Goal: Transaction & Acquisition: Obtain resource

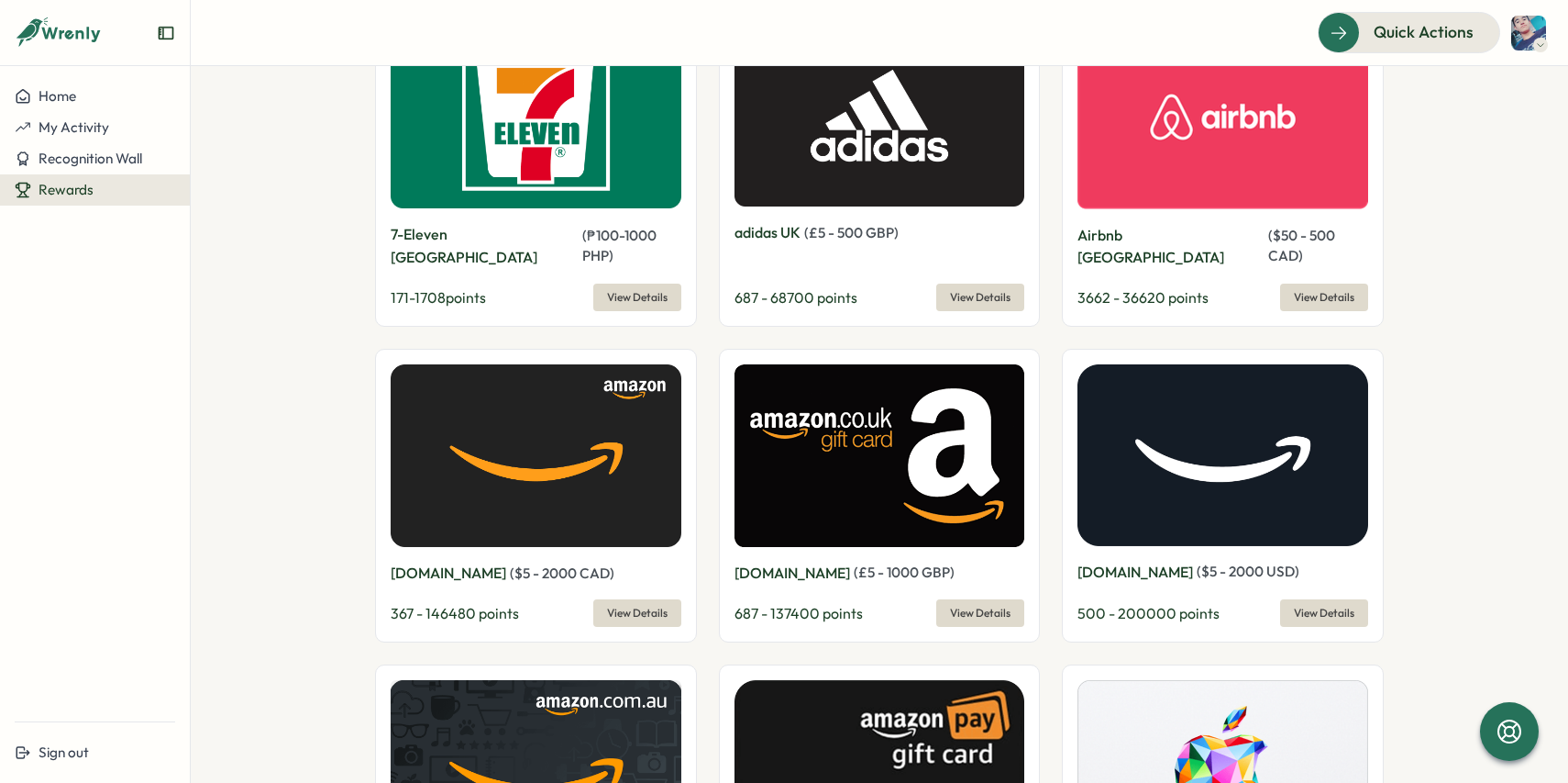
scroll to position [1807, 0]
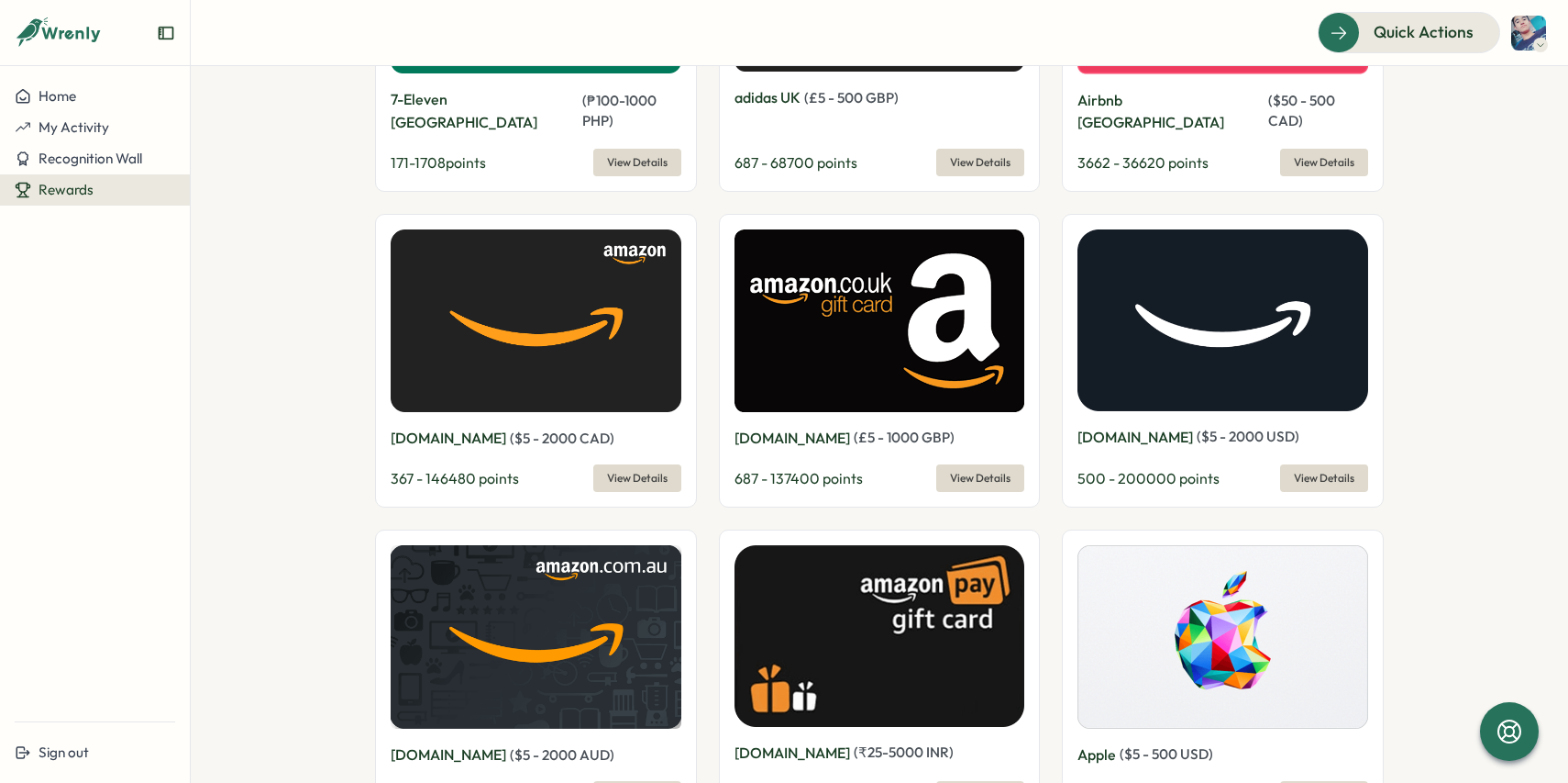
click at [1280, 464] on button "View Details" at bounding box center [1324, 478] width 88 height 28
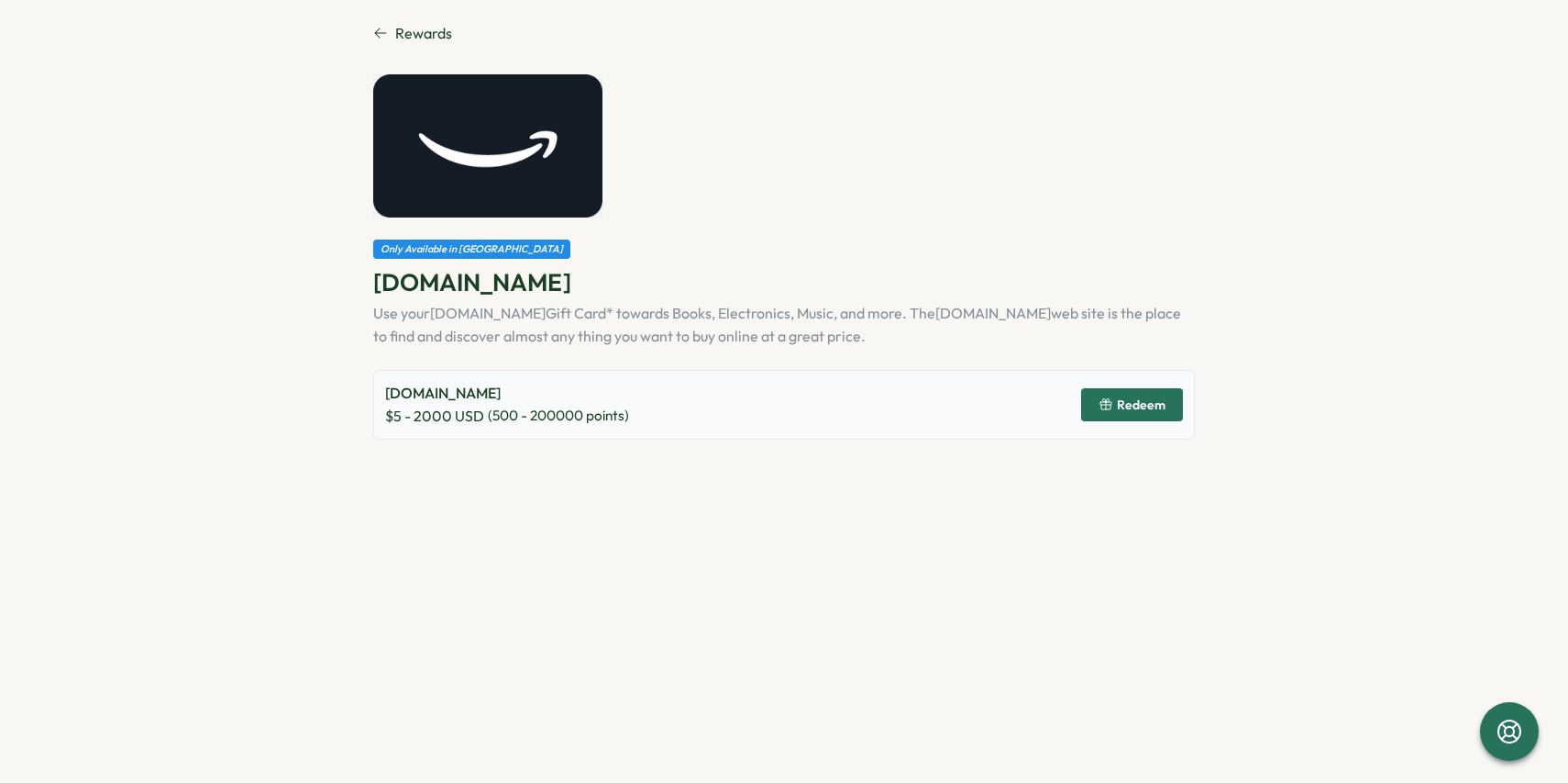
click at [1125, 411] on span "Redeem" at bounding box center [1141, 405] width 48 height 13
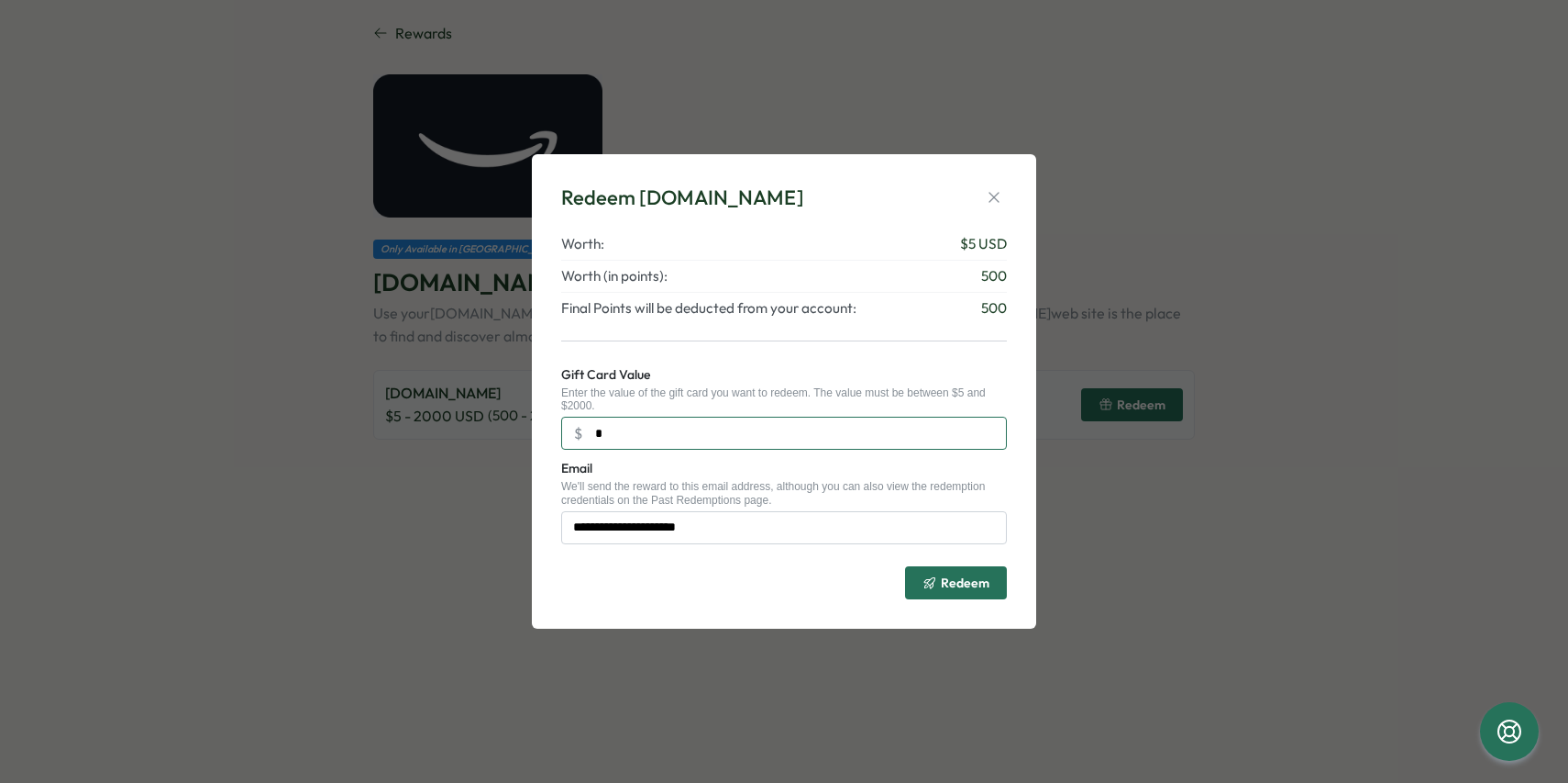
click at [834, 432] on input "*" at bounding box center [784, 434] width 446 height 33
type input "**"
click at [939, 578] on div "Redeem" at bounding box center [956, 582] width 67 height 15
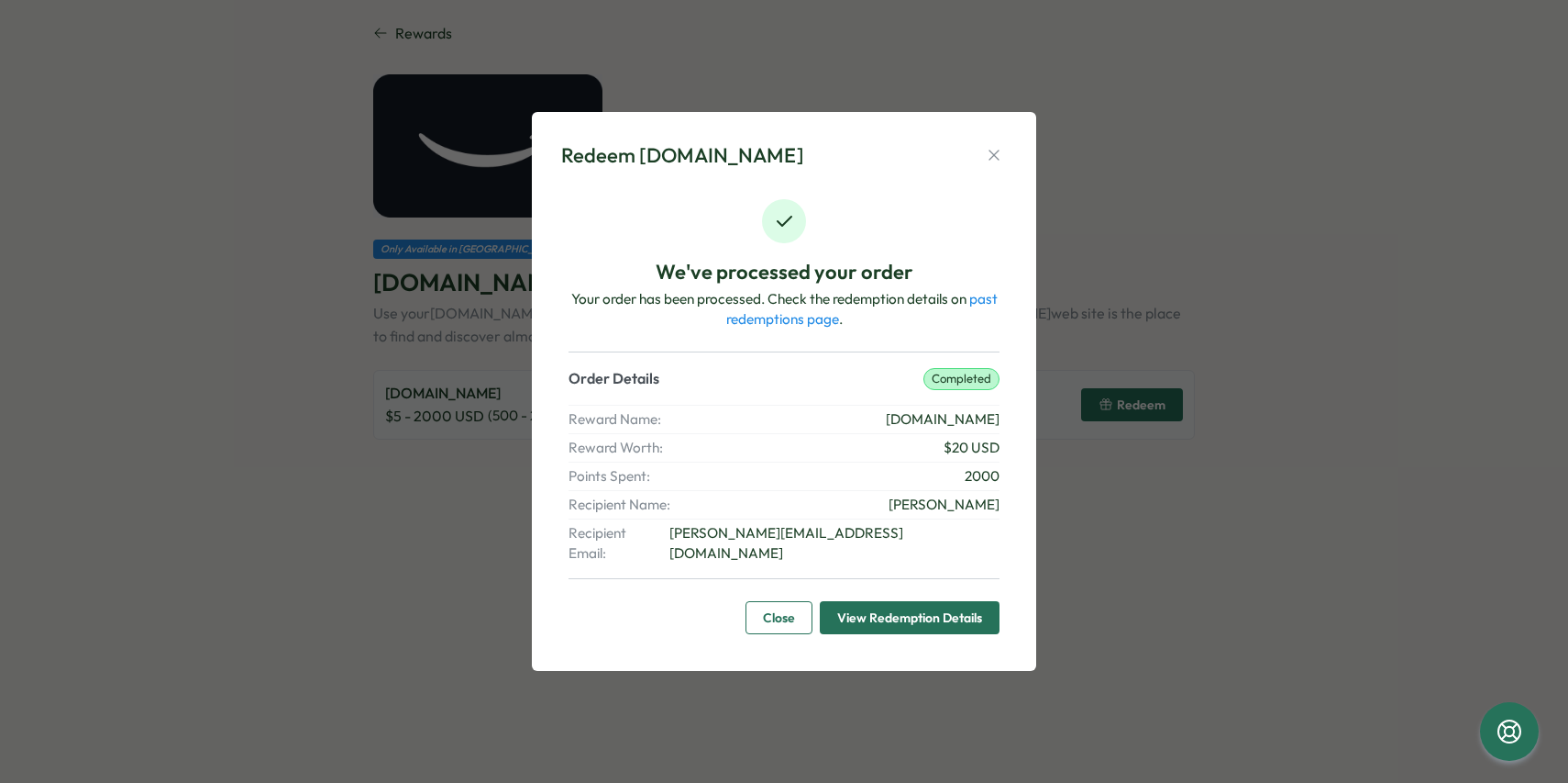
click at [888, 609] on span "View Redemption Details" at bounding box center [910, 618] width 145 height 32
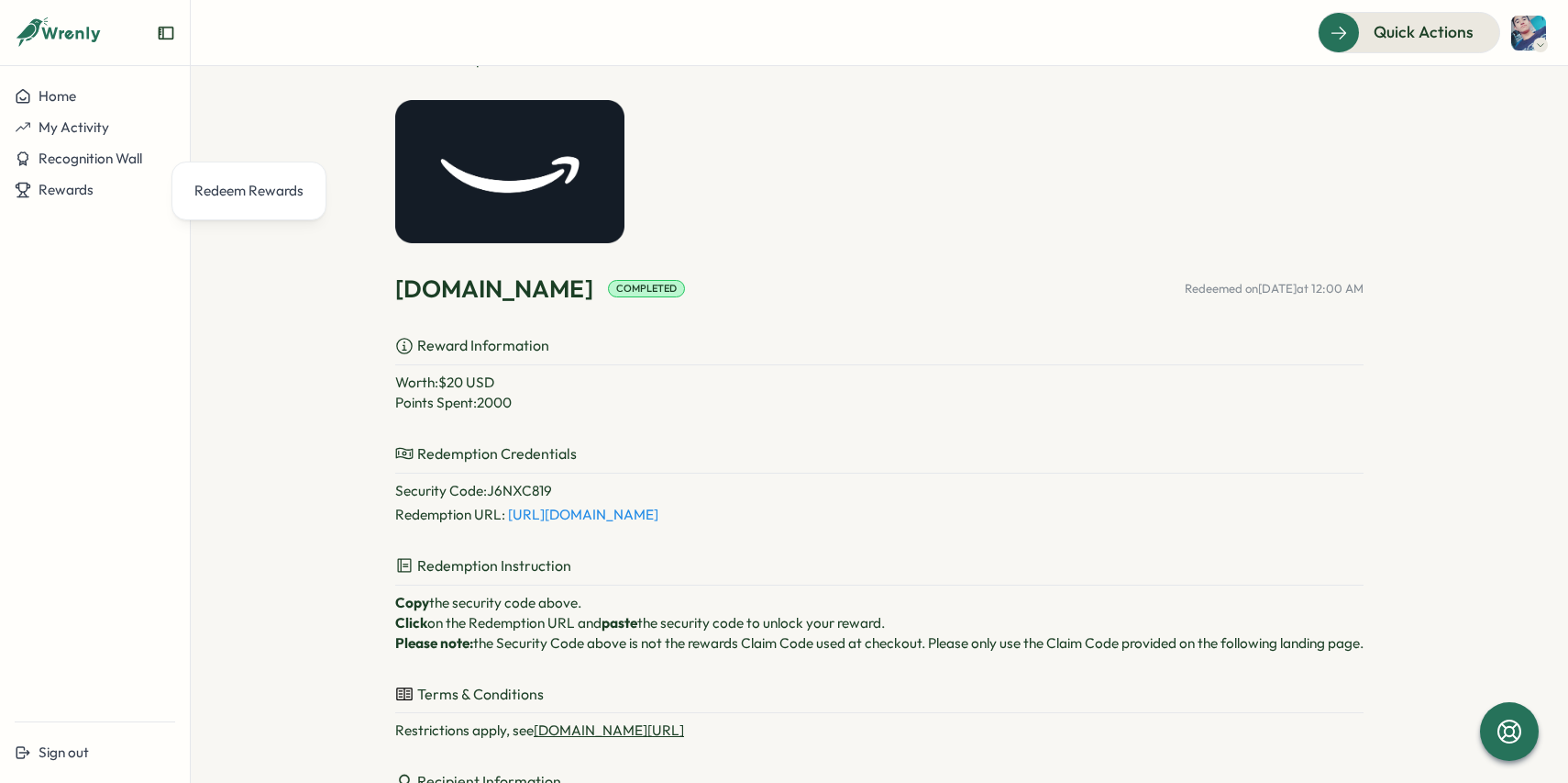
scroll to position [67, 0]
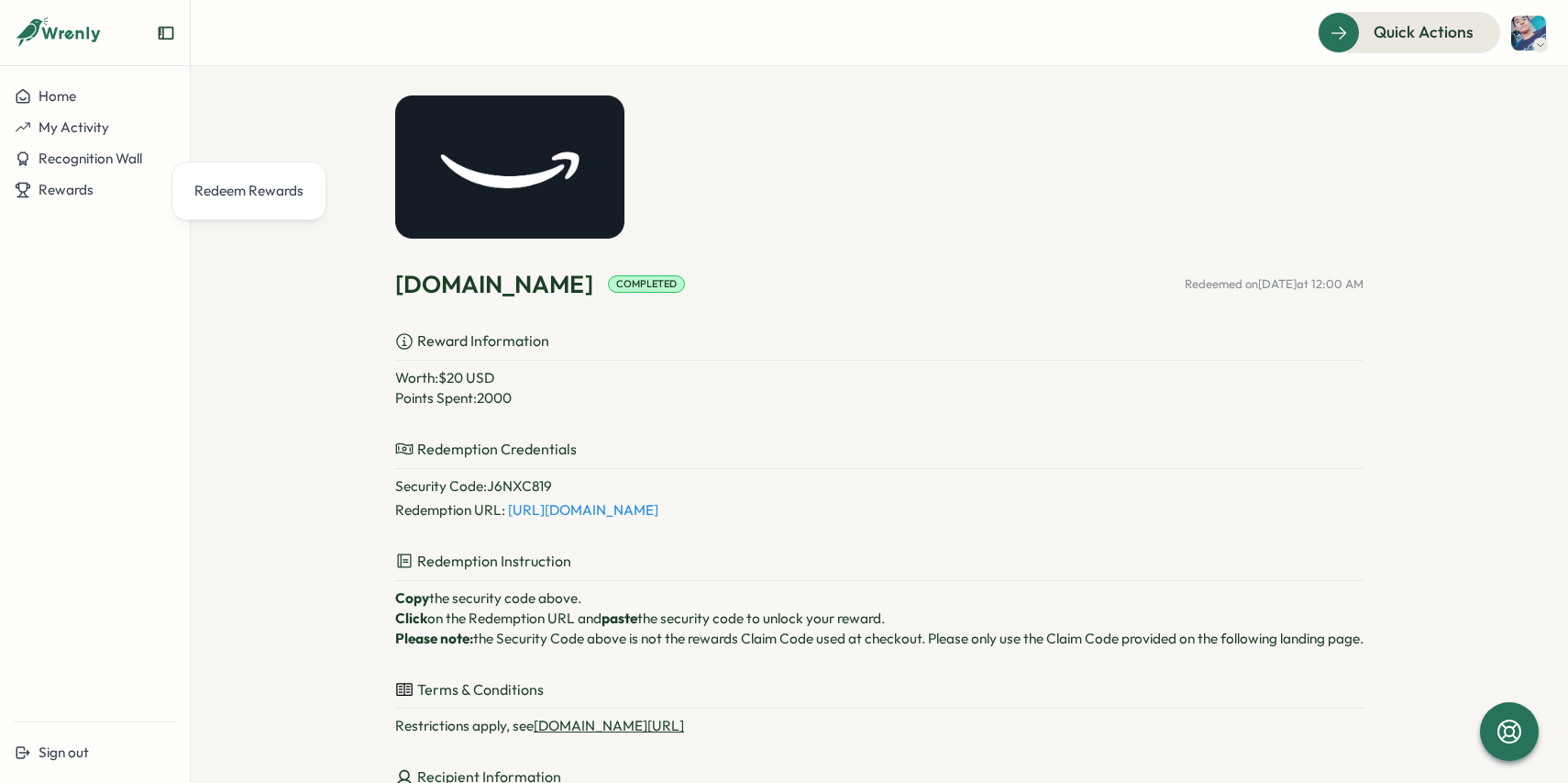
click at [658, 509] on link "[URL][DOMAIN_NAME]" at bounding box center [583, 509] width 150 height 18
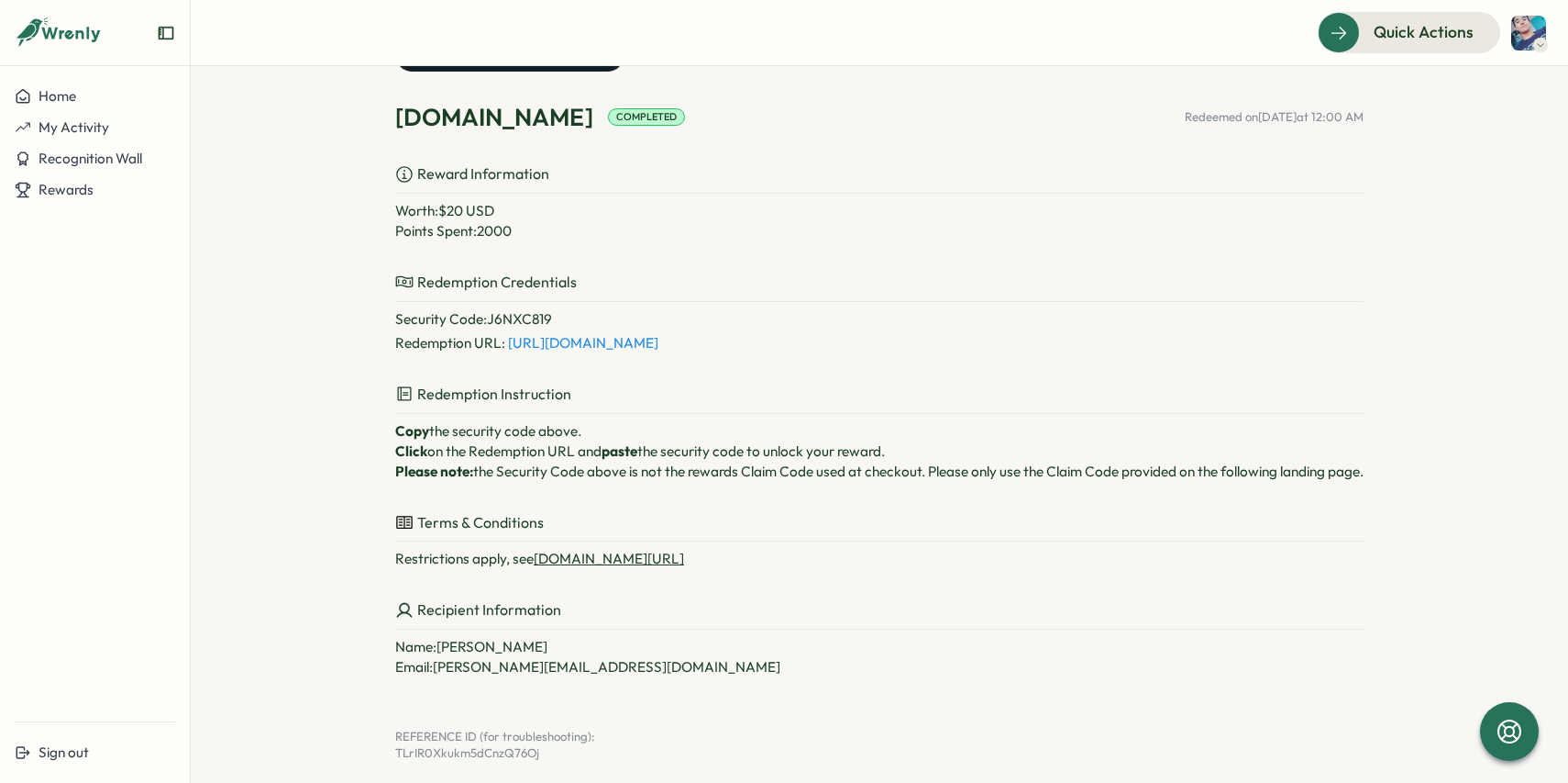
scroll to position [256, 0]
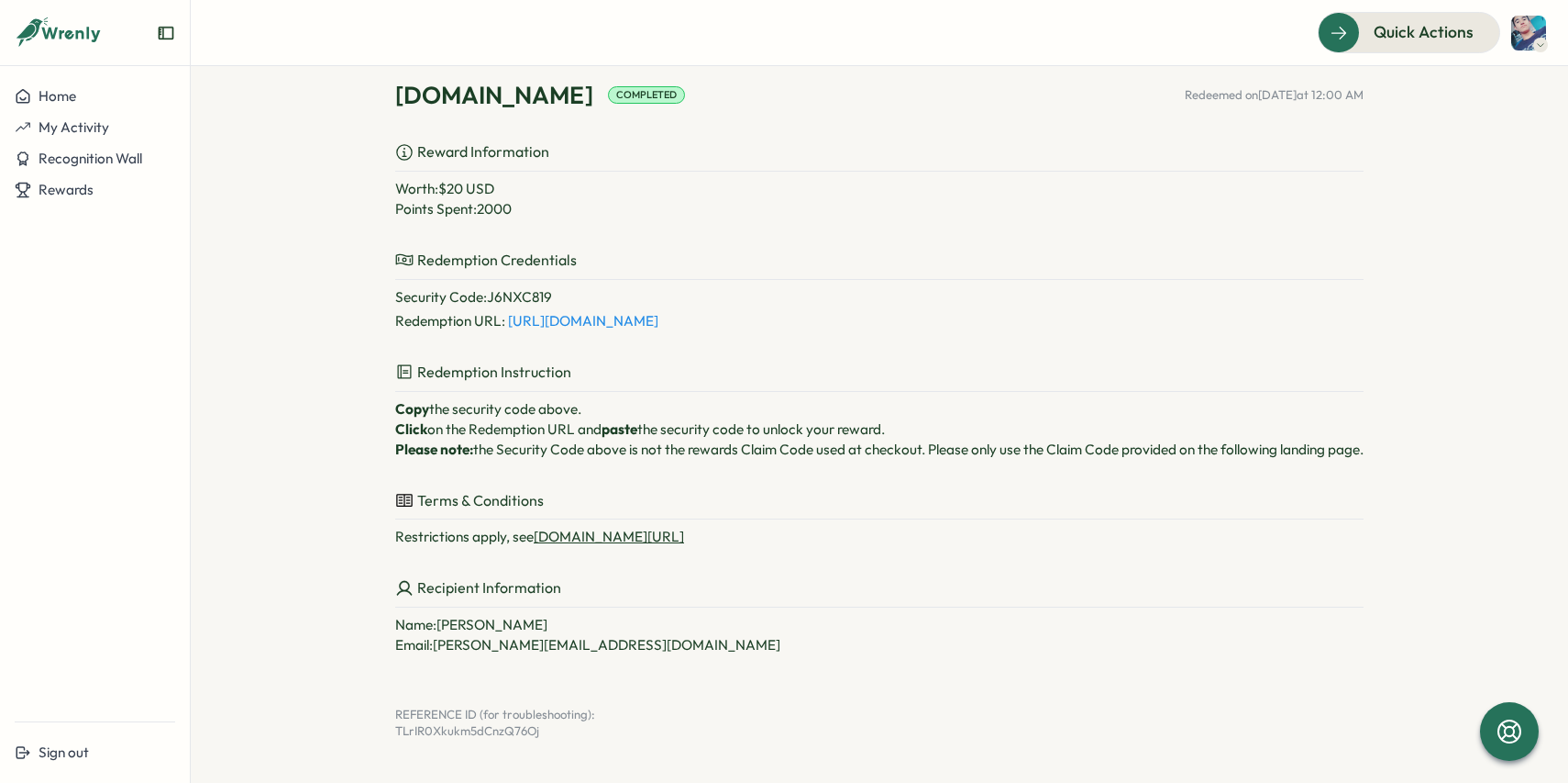
click at [514, 294] on p "Security Code : J6NXC819" at bounding box center [879, 297] width 968 height 20
copy p "J6NXC819"
click at [893, 153] on p "Reward Information" at bounding box center [879, 156] width 968 height 32
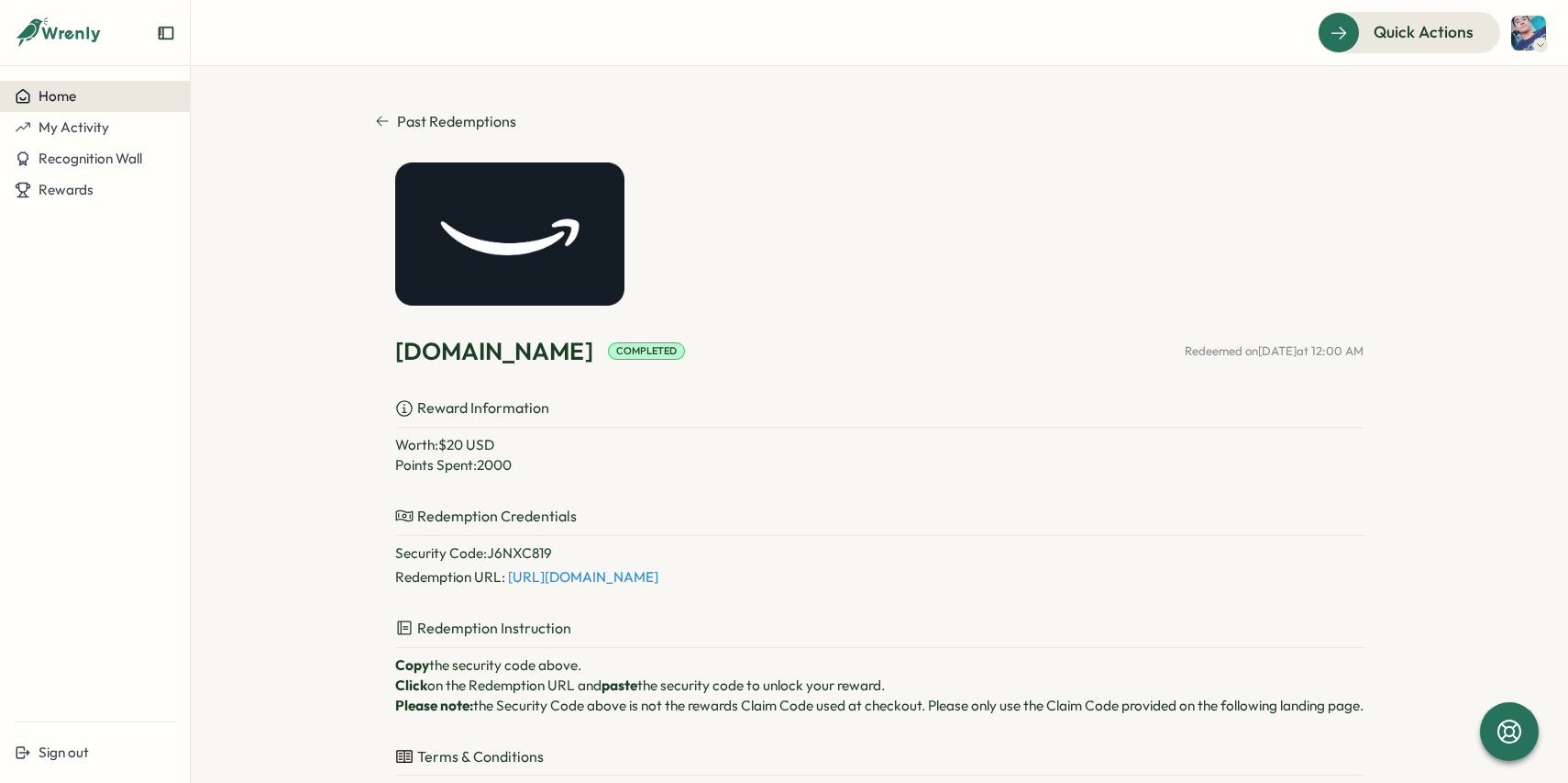
click at [86, 99] on div "Home" at bounding box center [95, 97] width 161 height 17
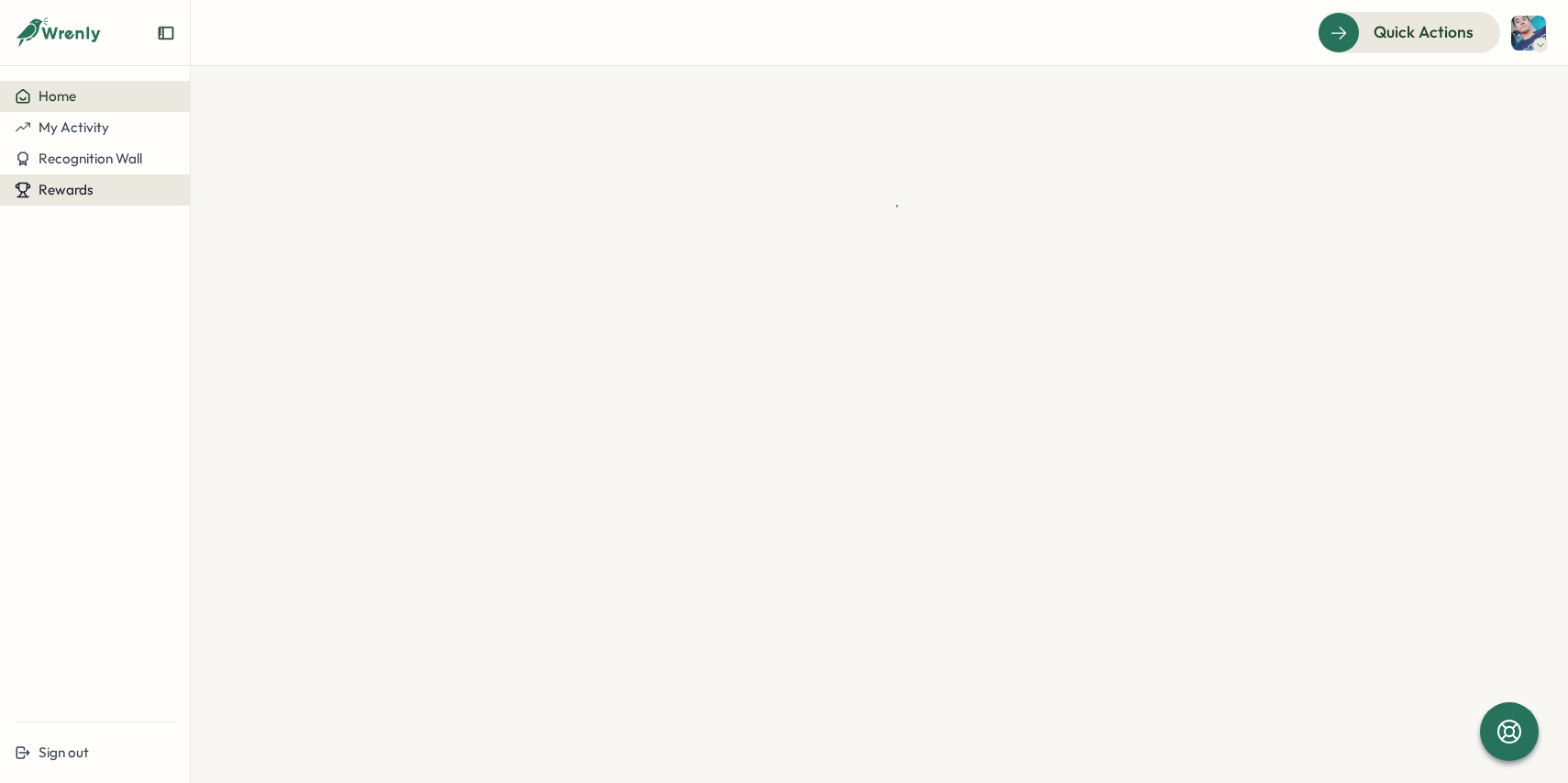
click at [70, 189] on span "Rewards" at bounding box center [65, 189] width 55 height 18
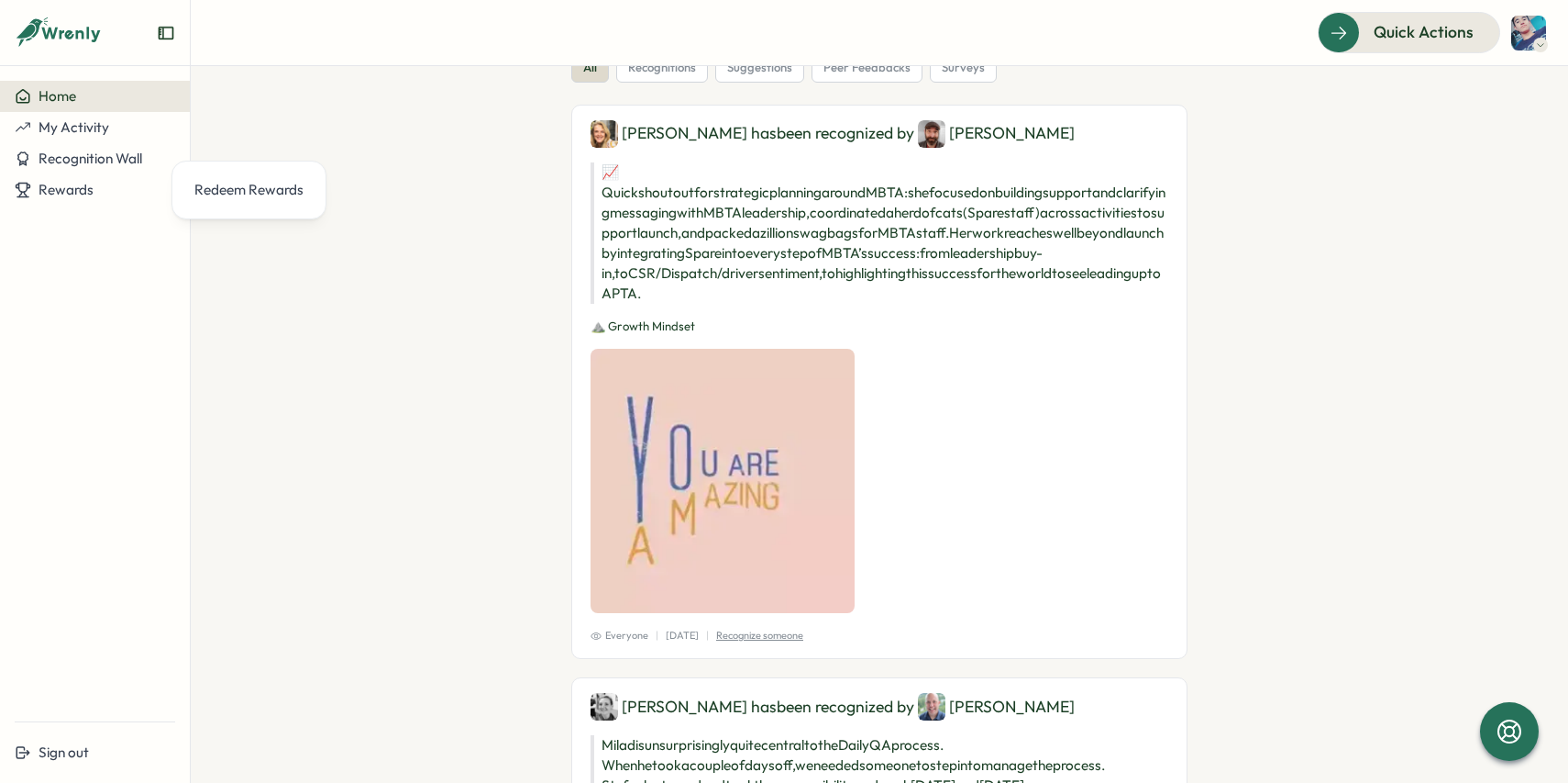
scroll to position [124, 0]
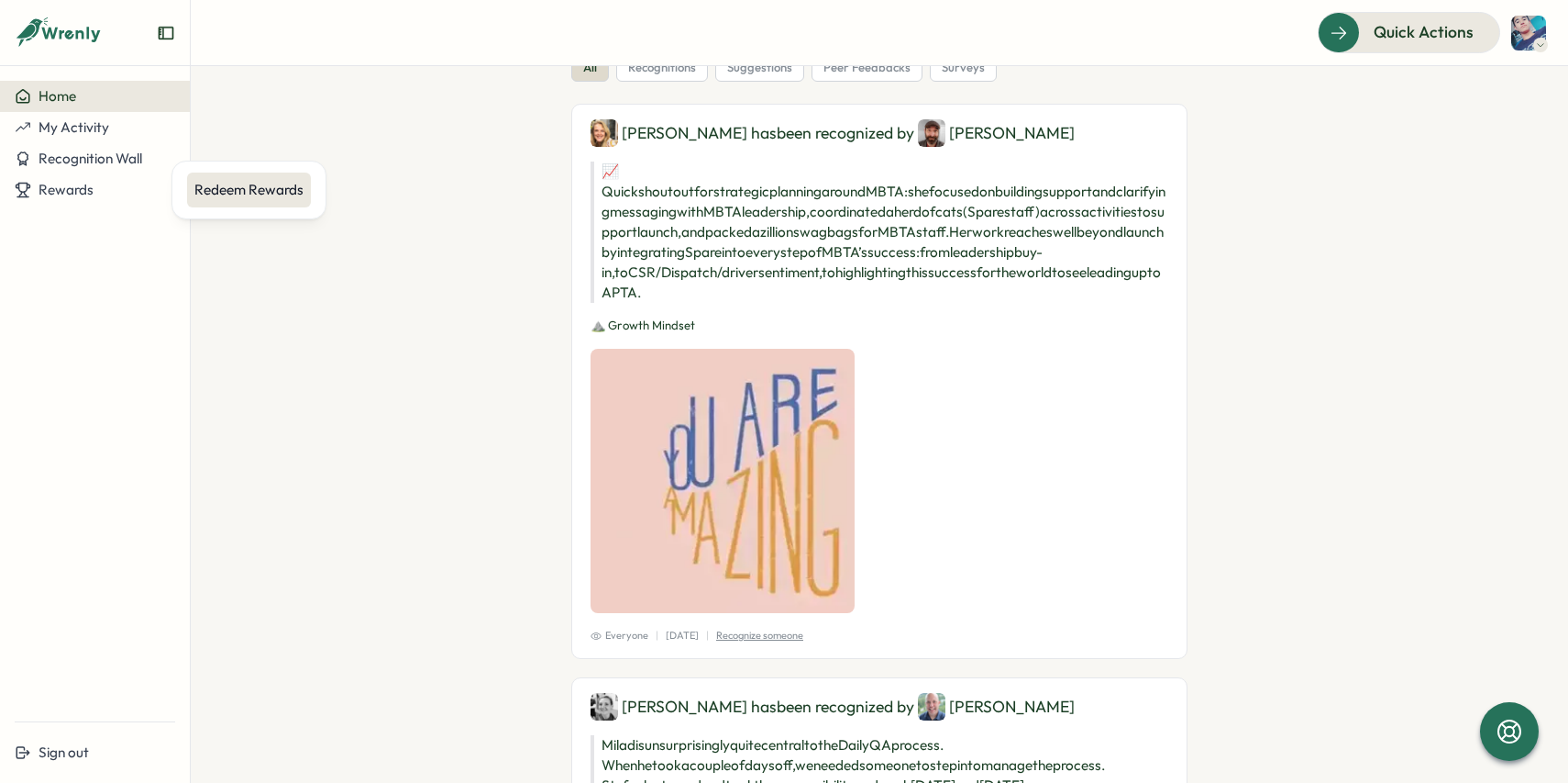
click at [249, 193] on div "Redeem Rewards" at bounding box center [249, 190] width 110 height 20
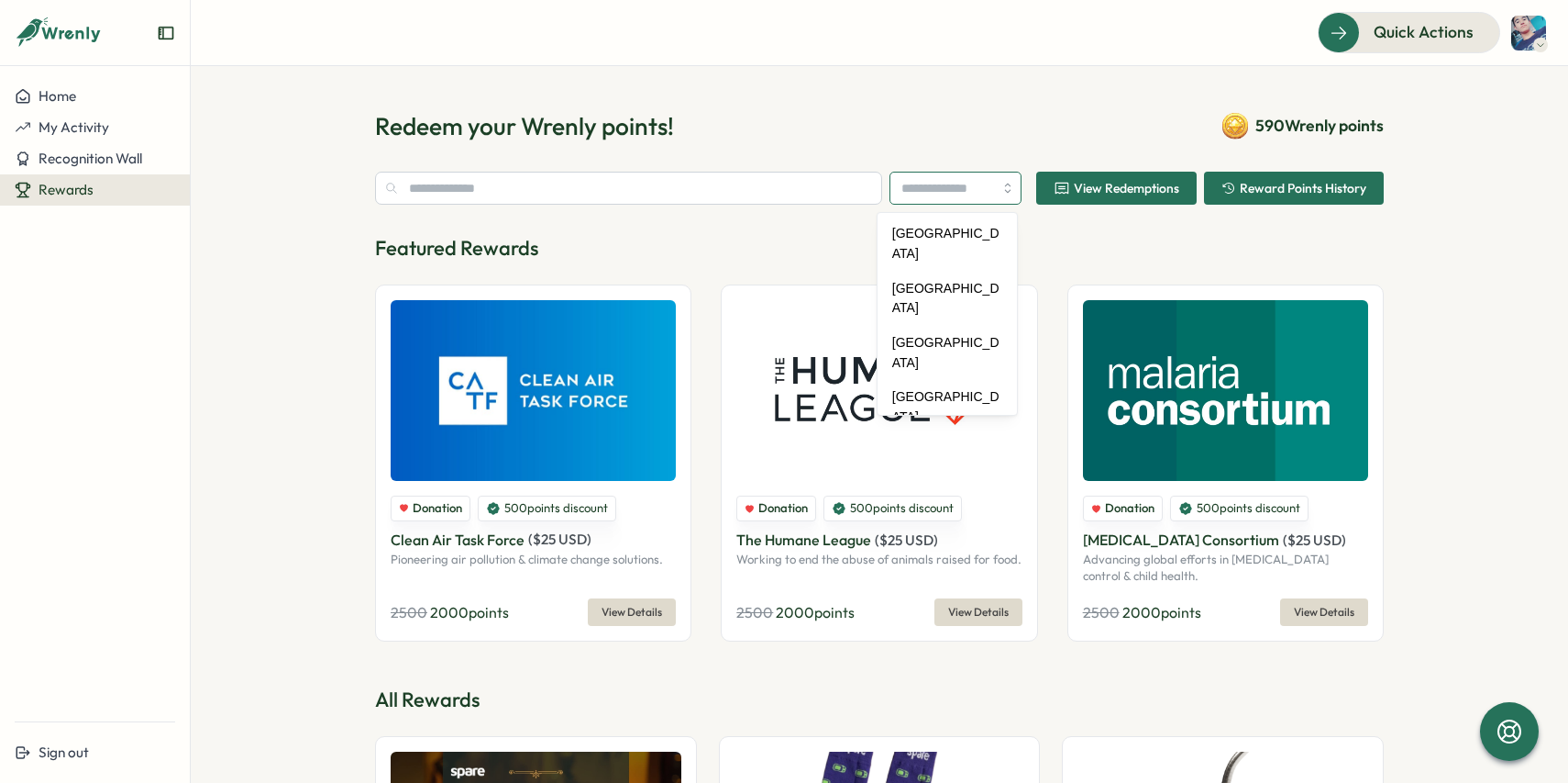
click at [973, 197] on input "search" at bounding box center [955, 189] width 132 height 33
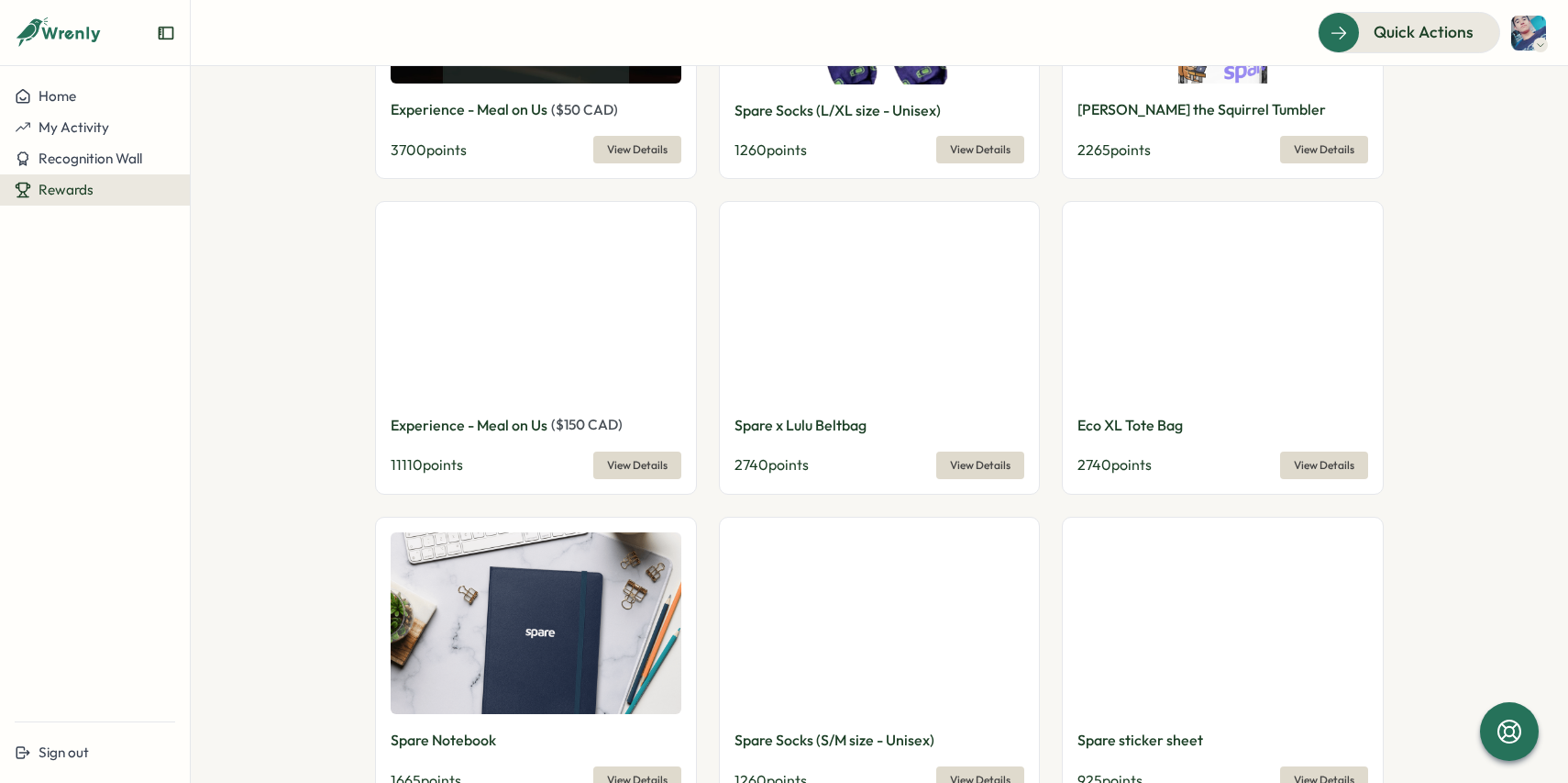
scroll to position [863, 0]
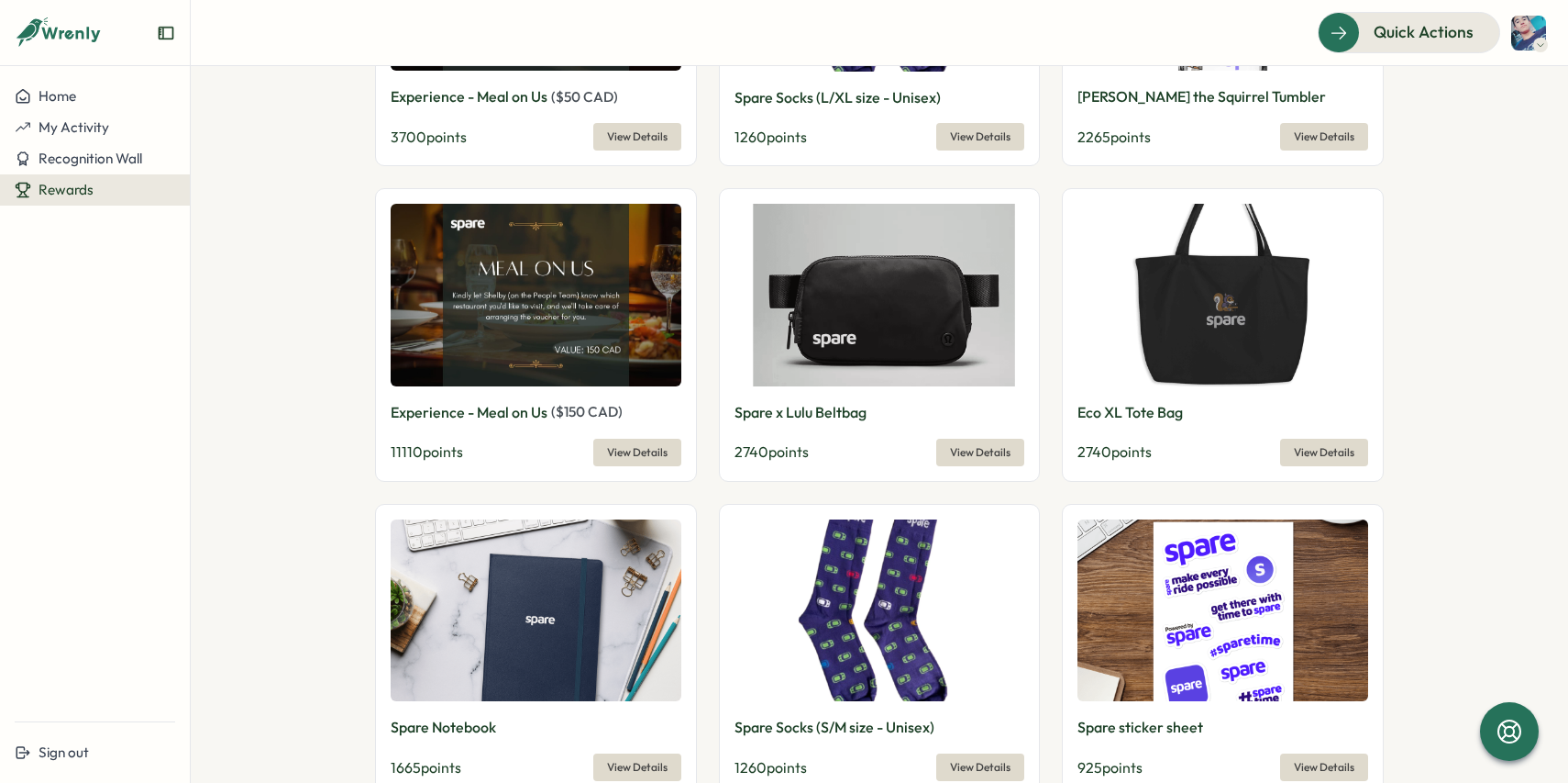
type input "********"
click at [646, 131] on span "View Details" at bounding box center [637, 137] width 60 height 26
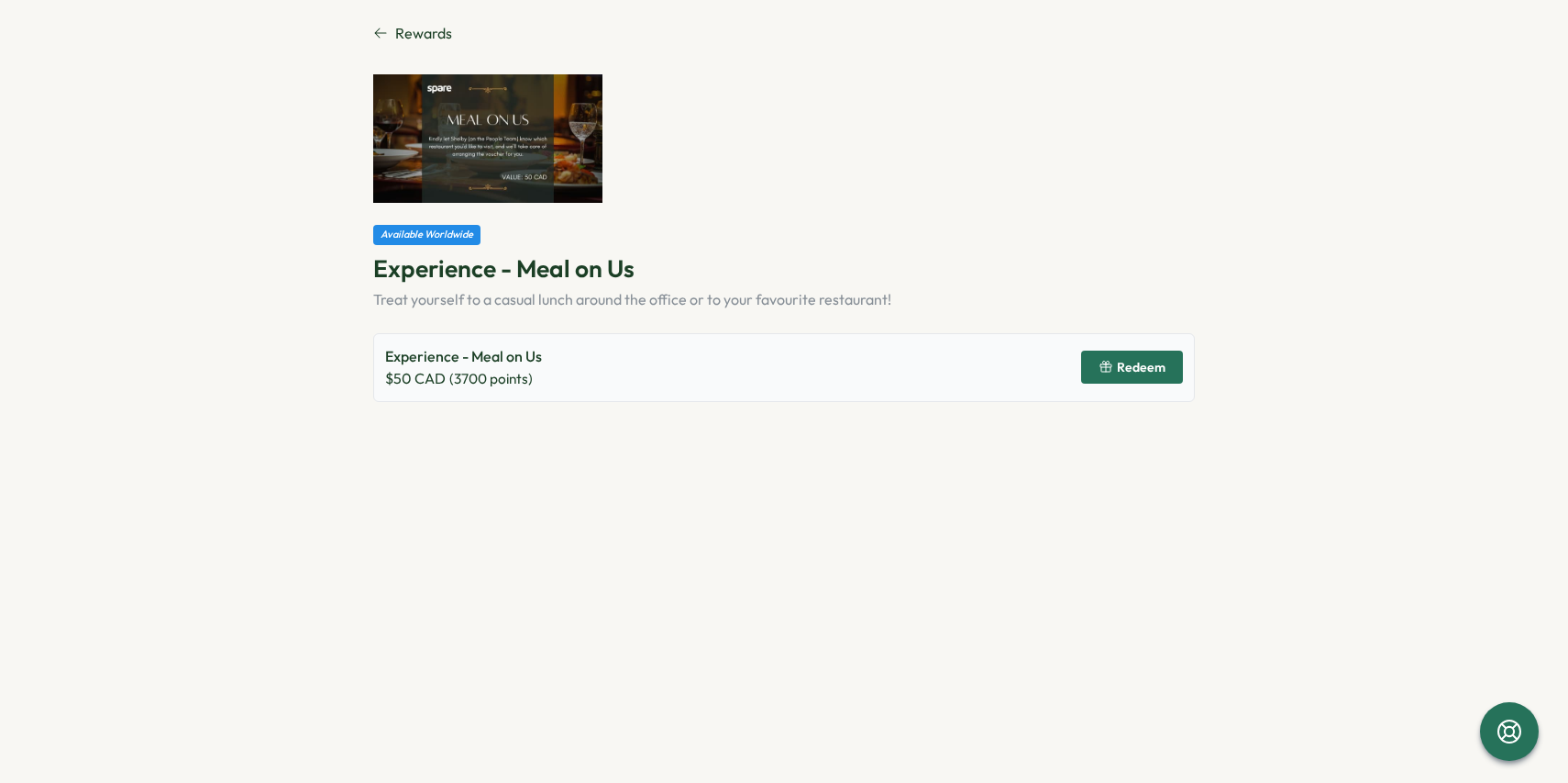
click at [1144, 369] on span "Redeem" at bounding box center [1141, 367] width 48 height 13
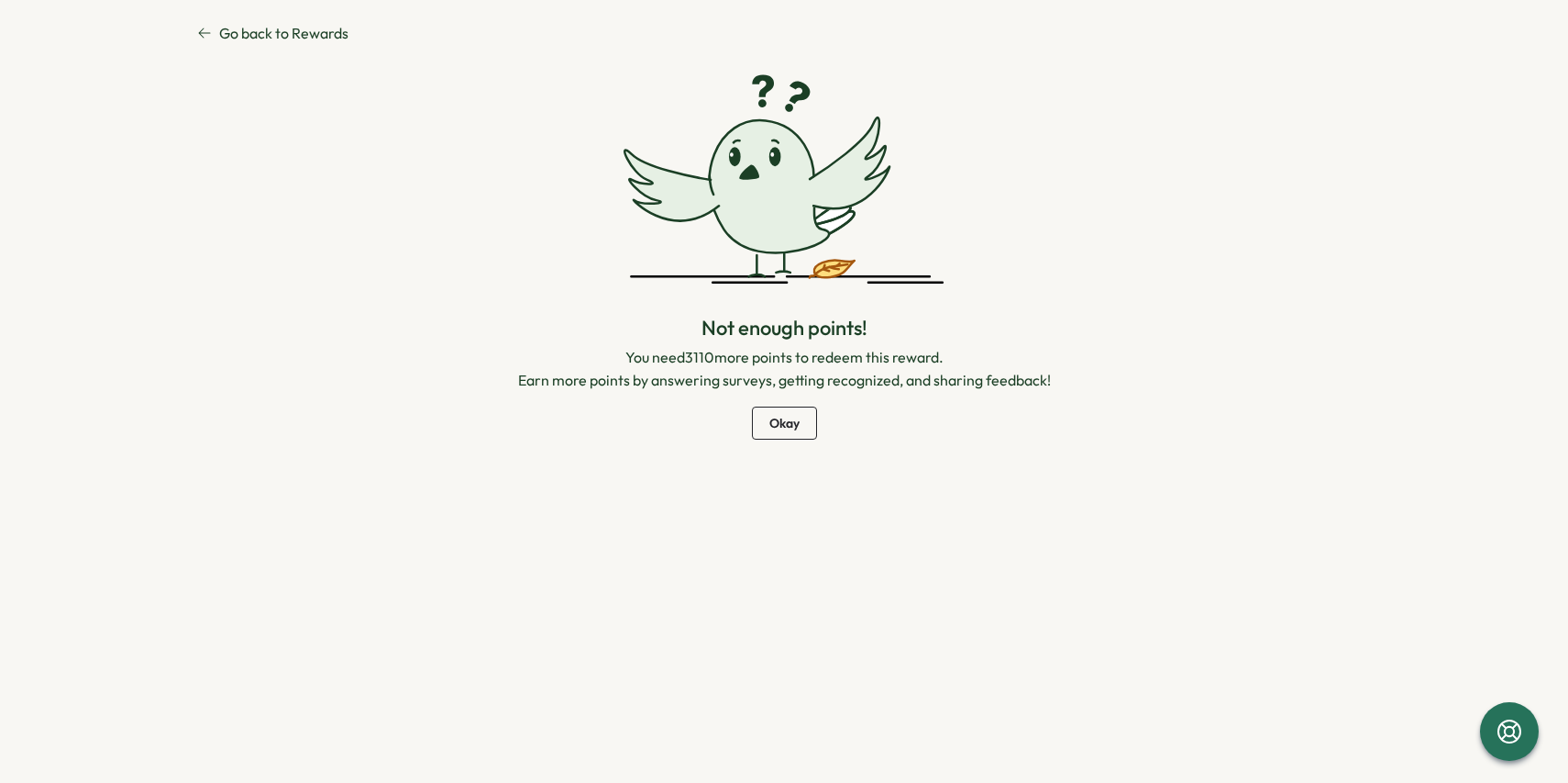
click at [780, 415] on span "Okay" at bounding box center [784, 424] width 31 height 32
